Goal: Navigation & Orientation: Find specific page/section

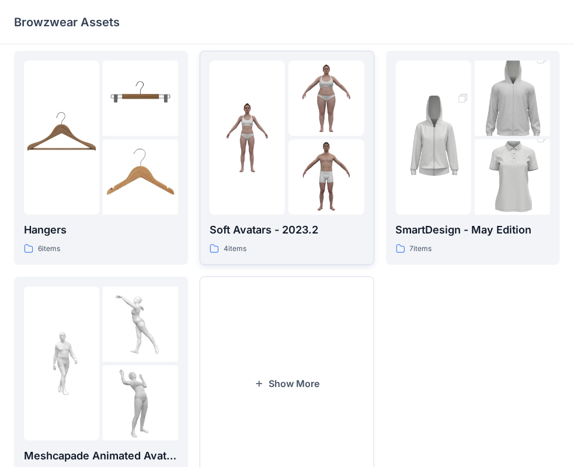
scroll to position [290, 0]
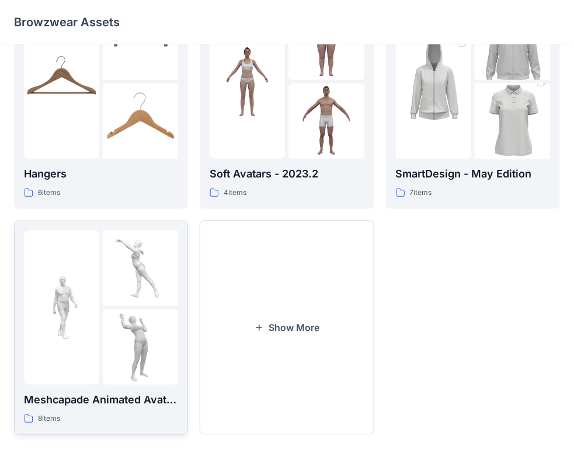
click at [47, 299] on img at bounding box center [61, 307] width 75 height 75
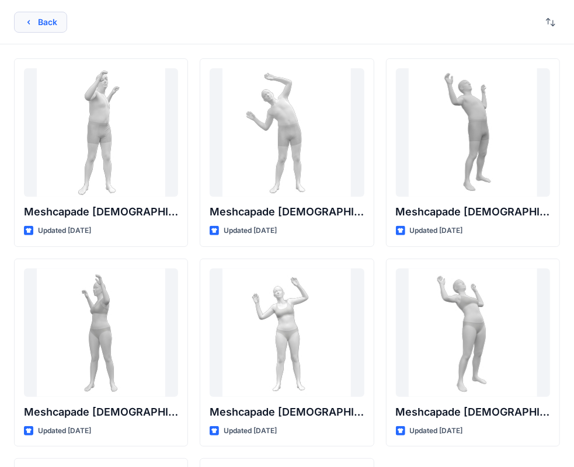
click at [28, 16] on button "Back" at bounding box center [40, 22] width 53 height 21
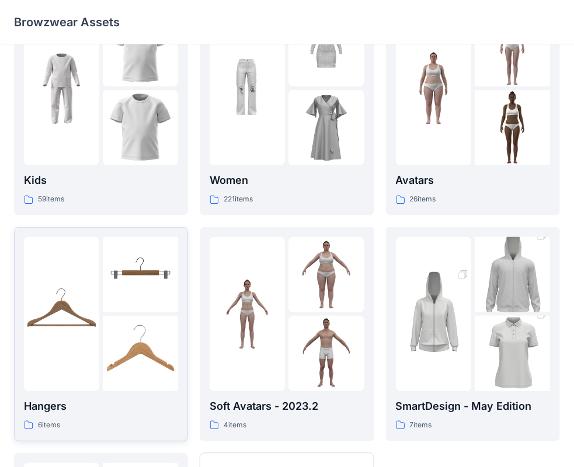
scroll to position [56, 0]
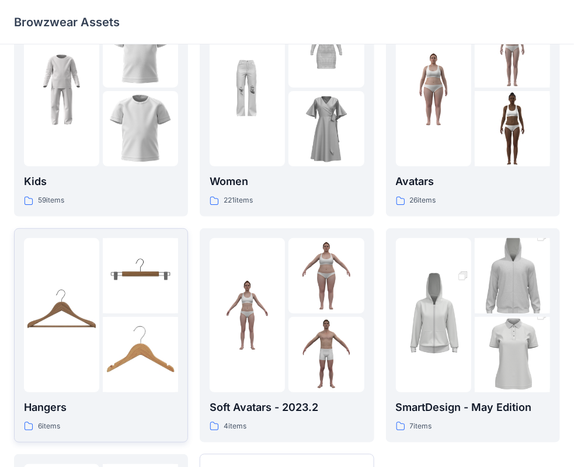
click at [133, 300] on img at bounding box center [140, 275] width 75 height 75
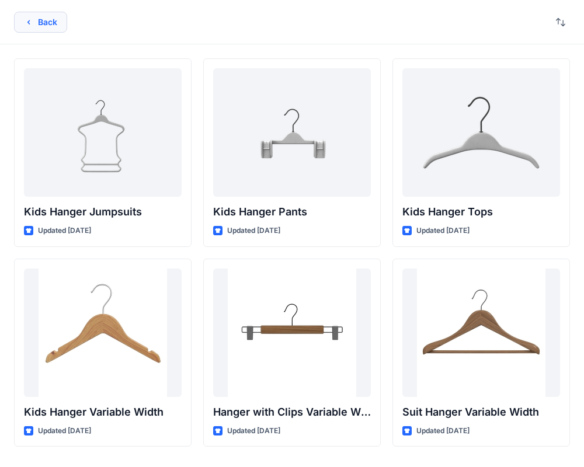
click at [32, 21] on icon "button" at bounding box center [28, 22] width 9 height 9
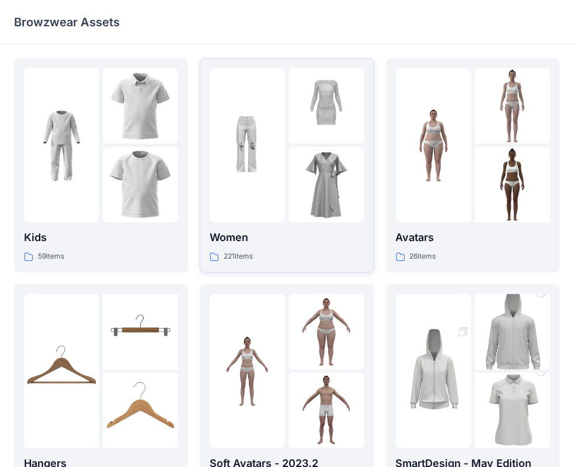
click at [322, 163] on img at bounding box center [325, 184] width 75 height 75
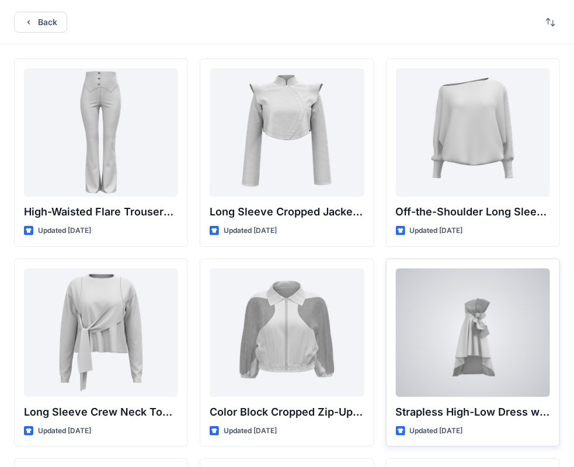
click at [510, 365] on div at bounding box center [473, 333] width 154 height 128
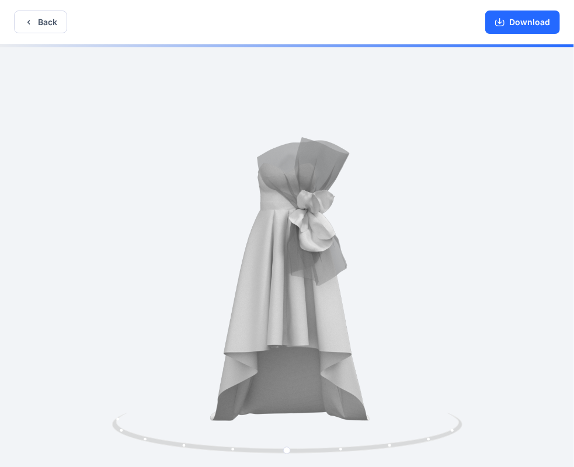
drag, startPoint x: 401, startPoint y: 301, endPoint x: 314, endPoint y: 309, distance: 86.7
click at [314, 309] on img at bounding box center [287, 262] width 513 height 513
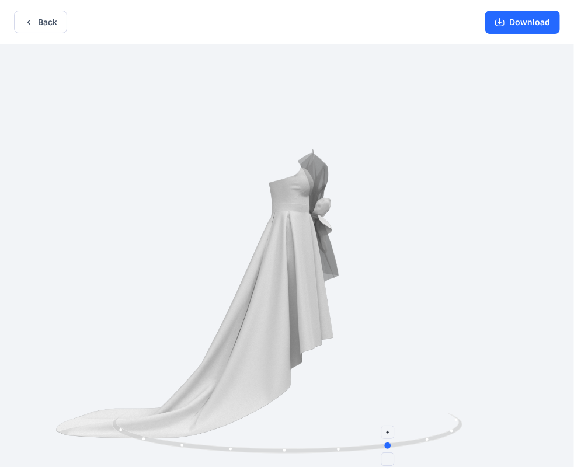
drag, startPoint x: 285, startPoint y: 450, endPoint x: 389, endPoint y: 441, distance: 104.8
click at [389, 441] on icon at bounding box center [288, 435] width 353 height 44
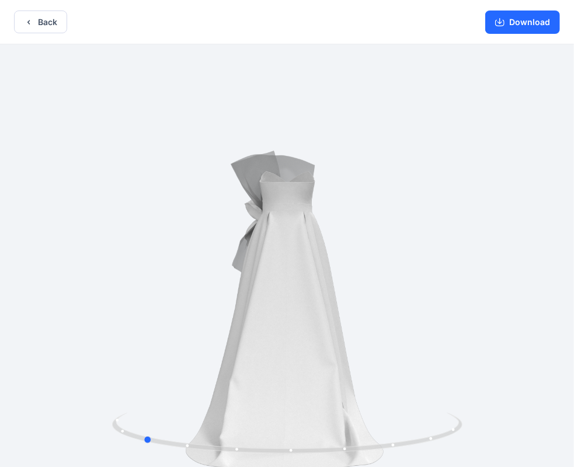
drag, startPoint x: 389, startPoint y: 447, endPoint x: 475, endPoint y: 412, distance: 93.2
click at [488, 420] on div at bounding box center [287, 256] width 574 height 425
click at [517, 22] on button "Download" at bounding box center [522, 22] width 75 height 23
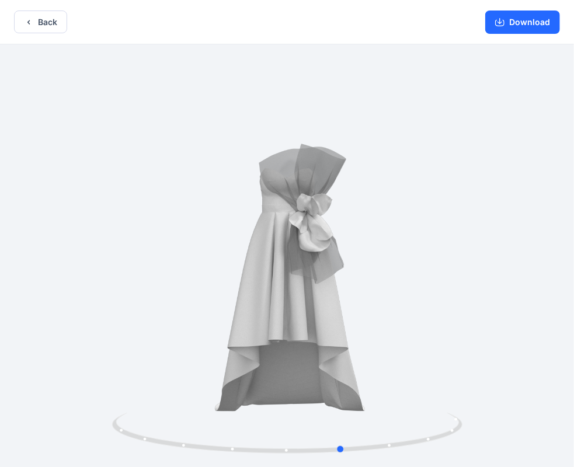
drag, startPoint x: 266, startPoint y: 413, endPoint x: 467, endPoint y: 412, distance: 200.9
click at [467, 412] on div at bounding box center [287, 256] width 574 height 425
click at [29, 22] on icon "button" at bounding box center [28, 22] width 9 height 9
